Goal: Use online tool/utility: Utilize a website feature to perform a specific function

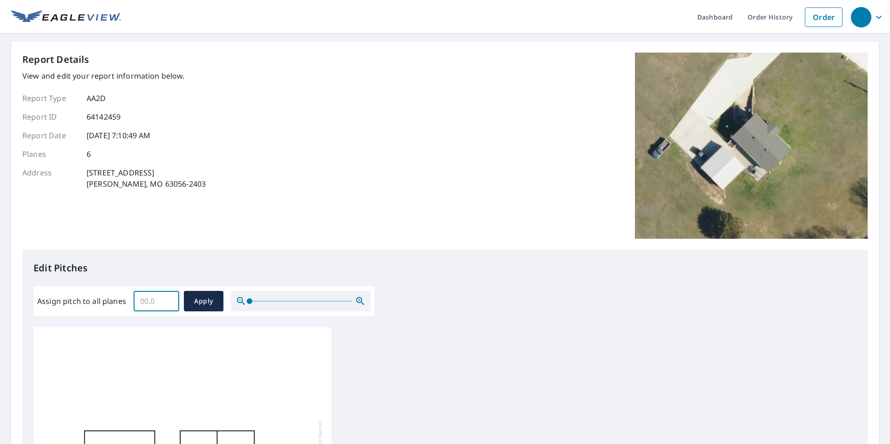
click at [158, 299] on input "Assign pitch to all planes" at bounding box center [157, 301] width 46 height 26
type input "5"
click at [195, 304] on span "Apply" at bounding box center [203, 302] width 25 height 12
type input "5"
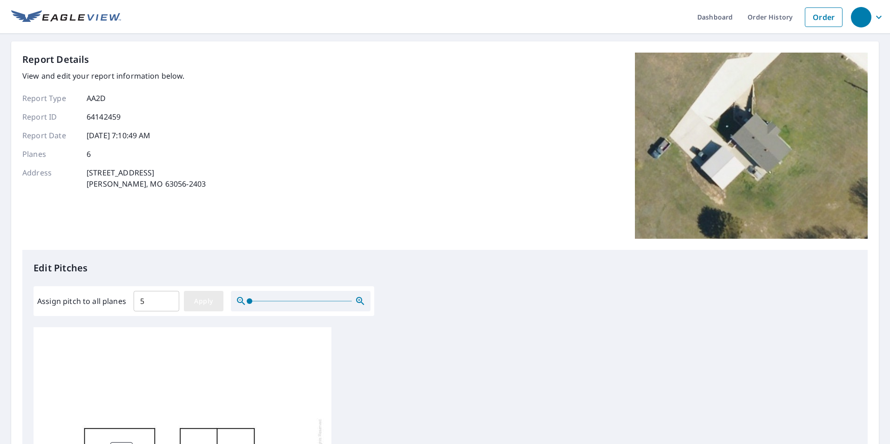
type input "5"
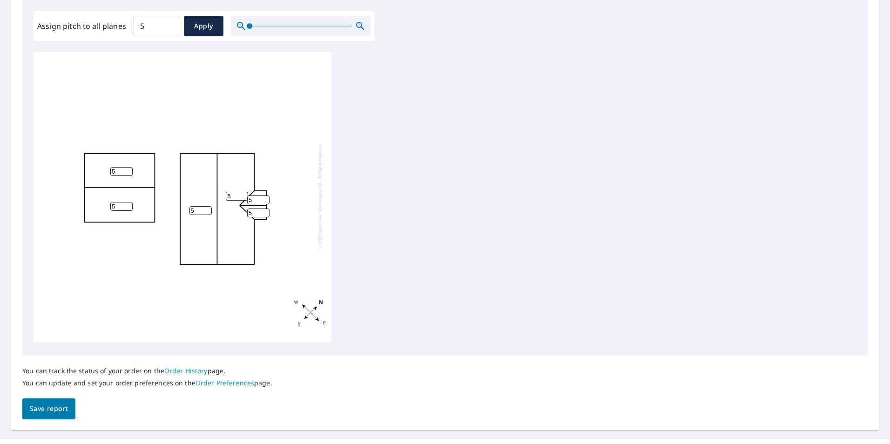
scroll to position [279, 0]
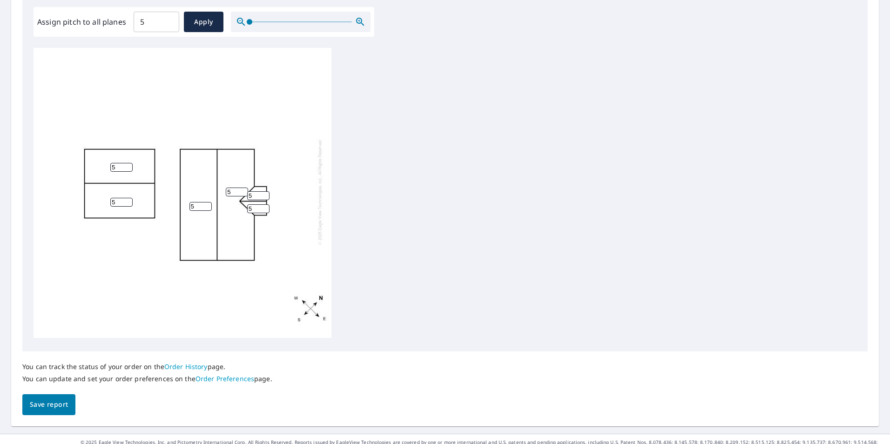
click at [53, 406] on span "Save report" at bounding box center [49, 405] width 38 height 12
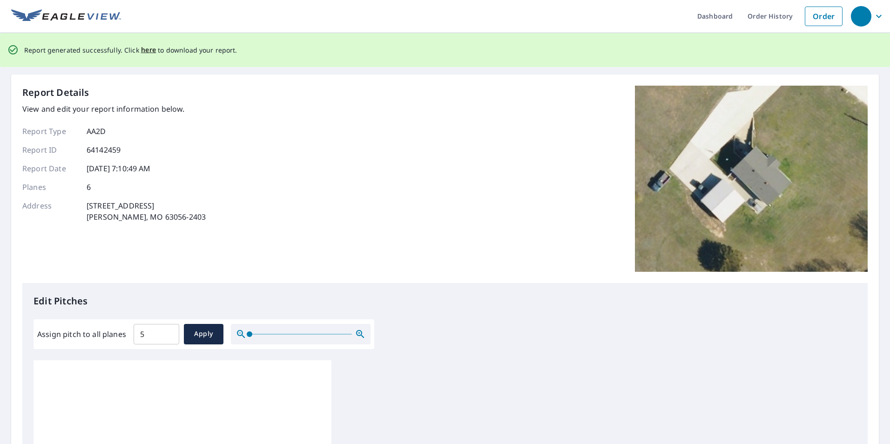
scroll to position [0, 0]
click at [150, 50] on span "here" at bounding box center [148, 51] width 15 height 12
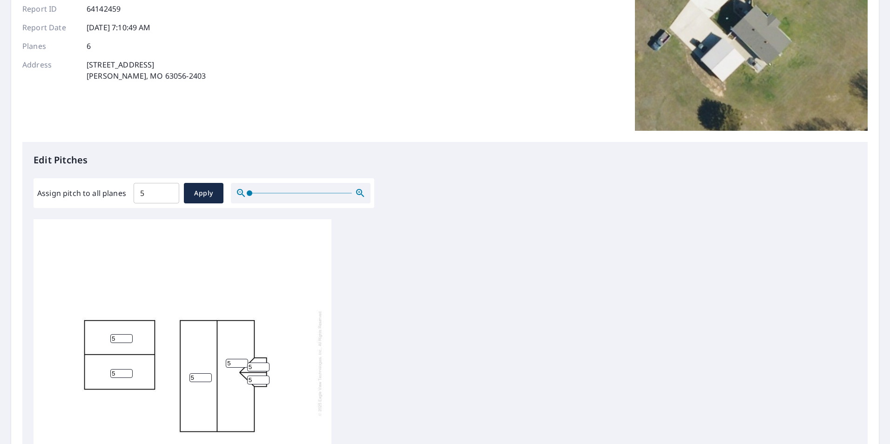
scroll to position [140, 0]
